Goal: Find specific page/section: Find specific page/section

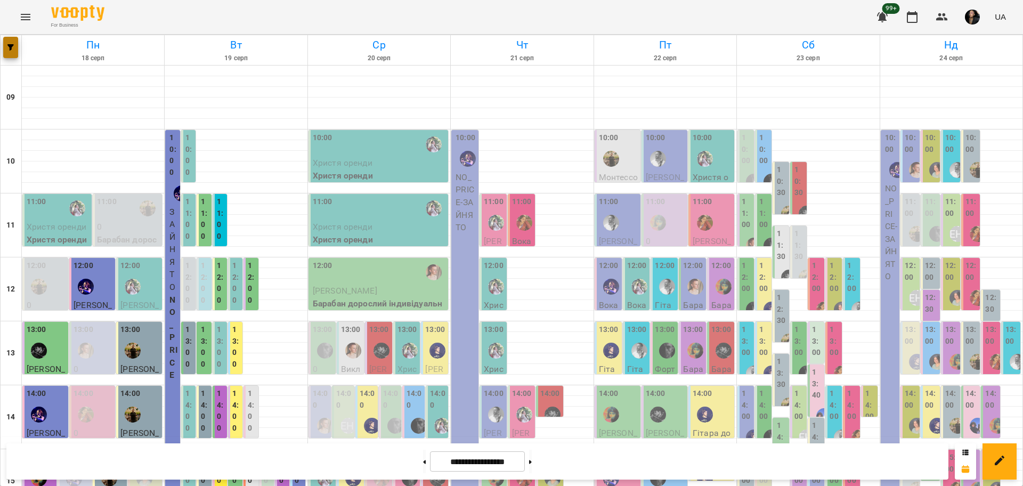
click at [8, 46] on icon "button" at bounding box center [10, 47] width 6 height 6
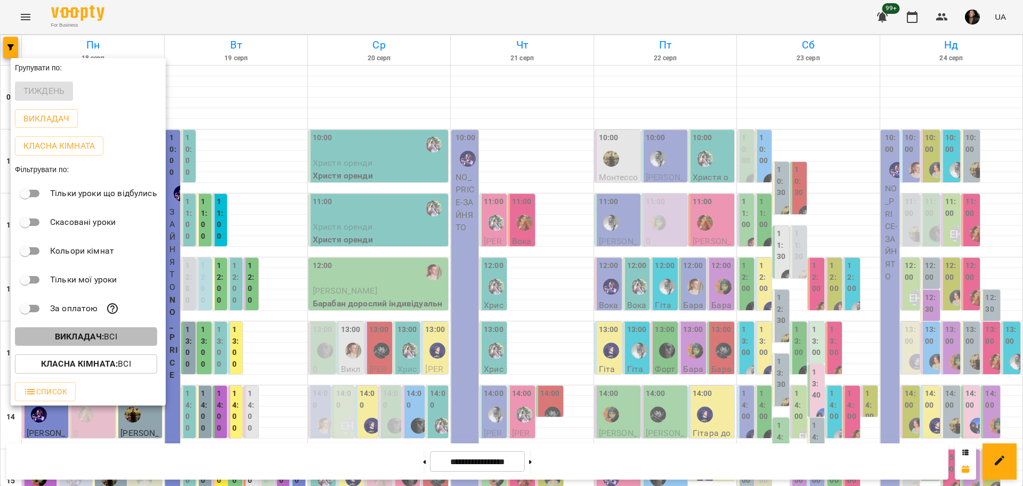
click at [72, 341] on b "Викладач :" at bounding box center [79, 336] width 49 height 10
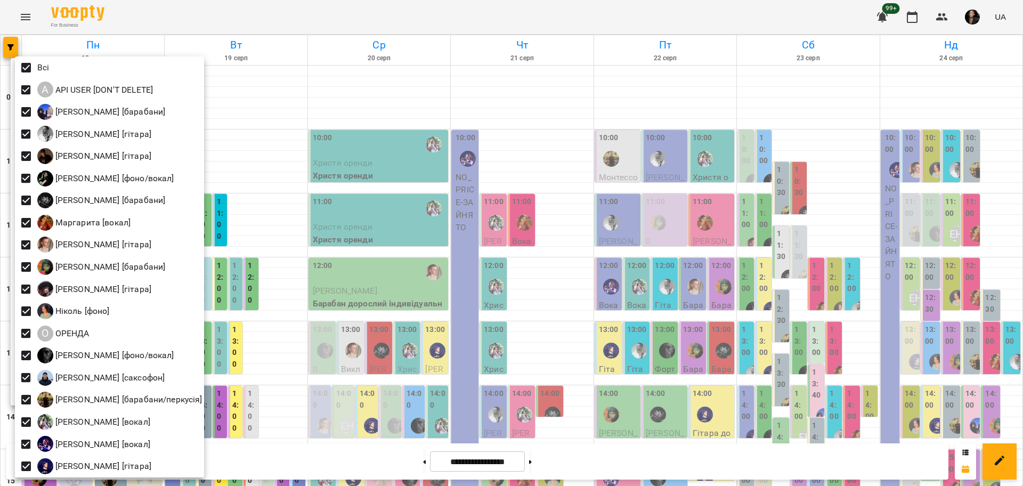
click at [366, 139] on div at bounding box center [511, 243] width 1023 height 486
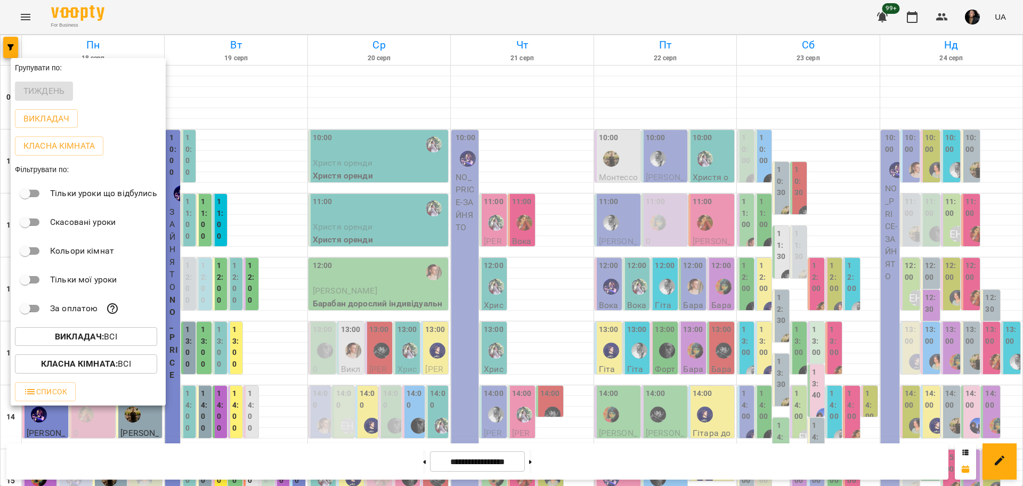
click at [89, 357] on button "Класна кімната : Всі" at bounding box center [86, 363] width 142 height 19
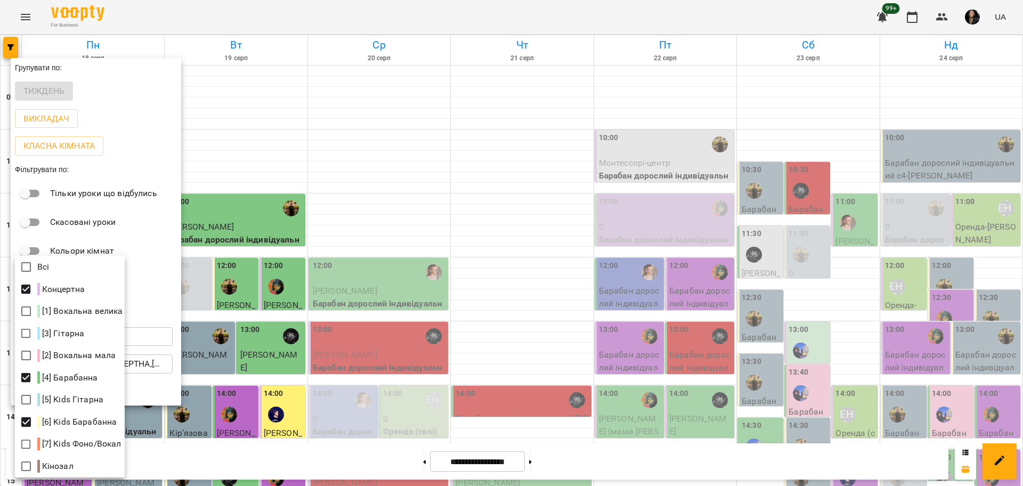
click at [393, 357] on div at bounding box center [511, 243] width 1023 height 486
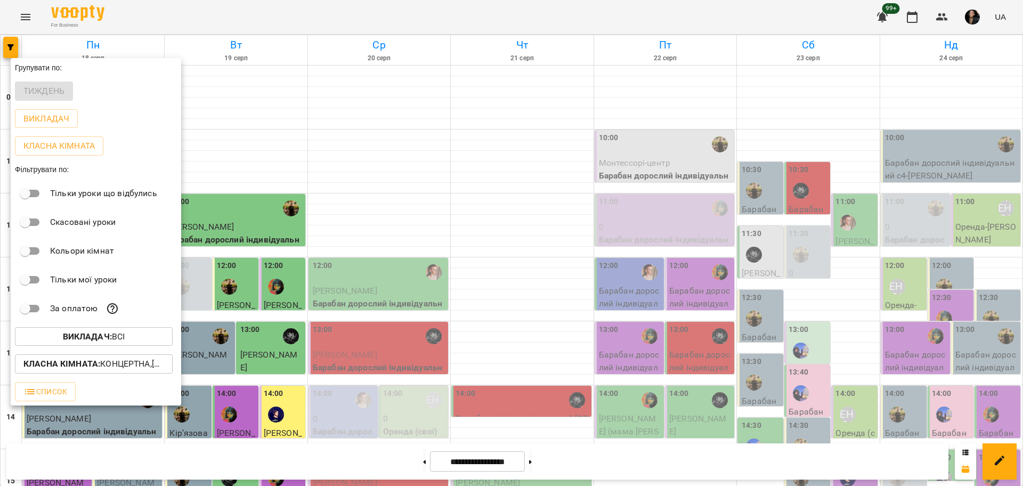
click at [384, 366] on div at bounding box center [511, 243] width 1023 height 486
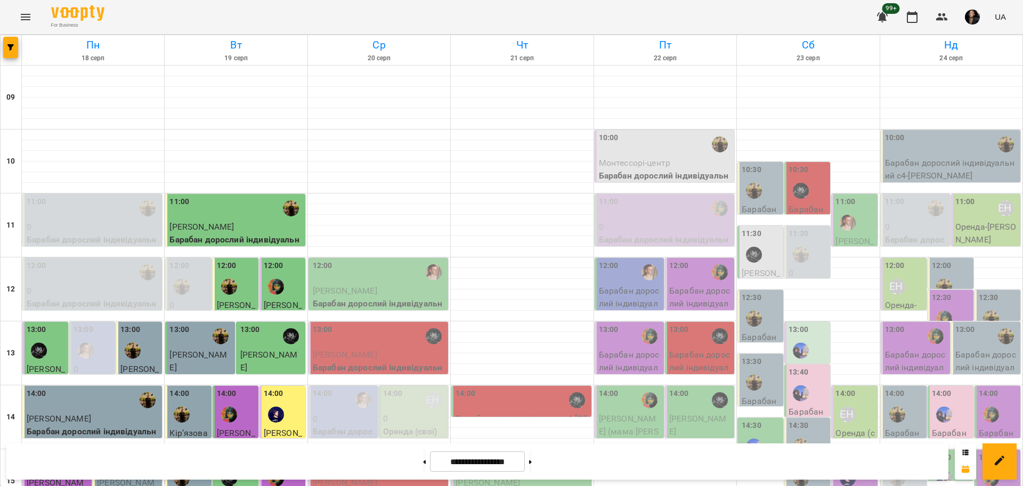
scroll to position [400, 0]
click at [532, 459] on button at bounding box center [530, 461] width 3 height 23
type input "**********"
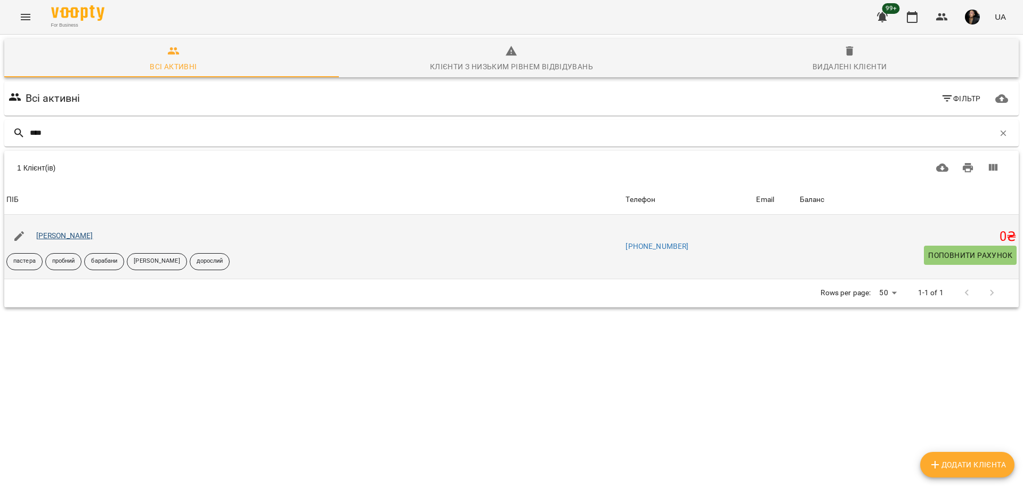
type input "****"
click at [58, 239] on link "[PERSON_NAME]" at bounding box center [64, 235] width 57 height 9
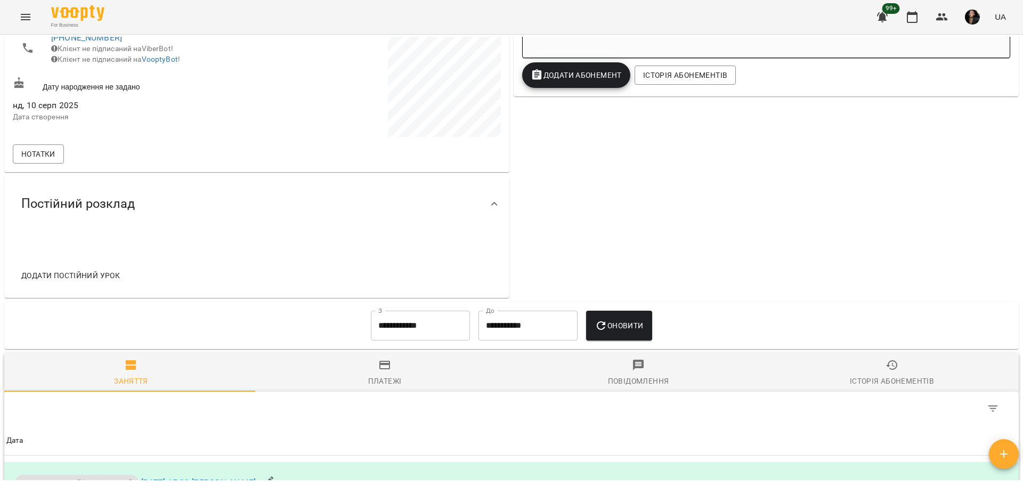
scroll to position [333, 0]
